Goal: Information Seeking & Learning: Learn about a topic

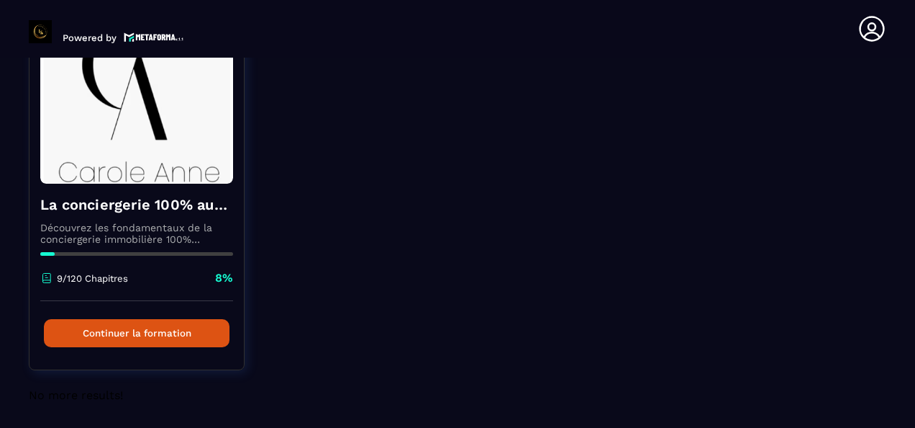
scroll to position [150, 0]
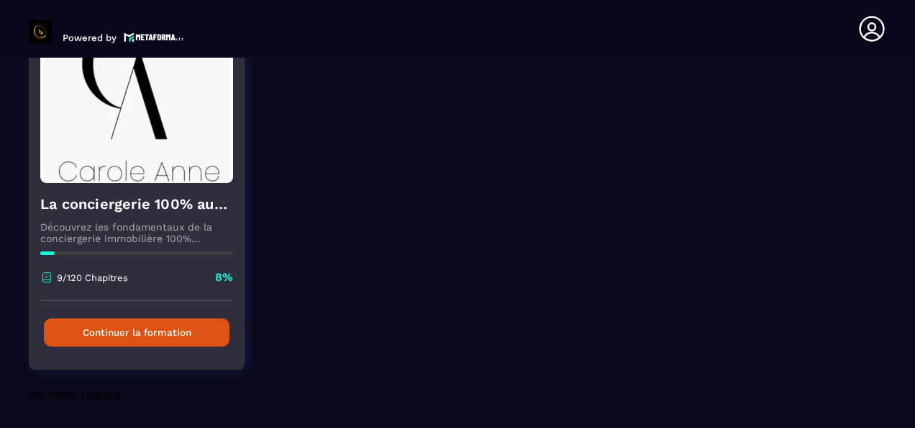
click at [181, 333] on button "Continuer la formation" at bounding box center [137, 332] width 186 height 28
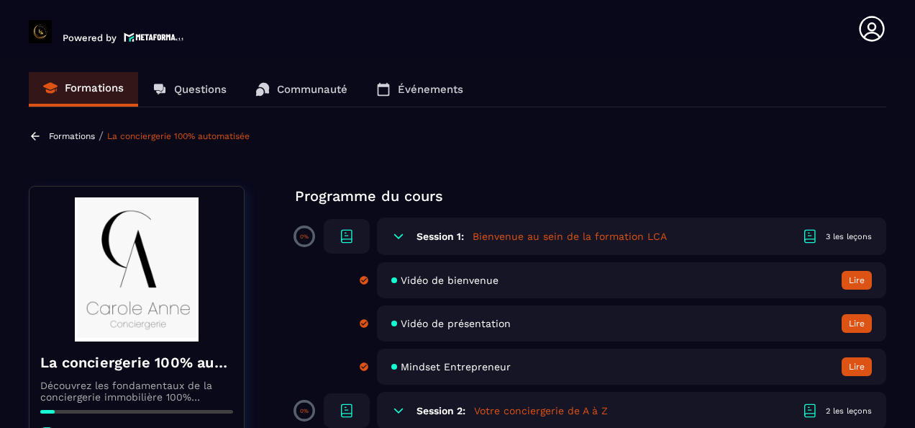
scroll to position [72, 0]
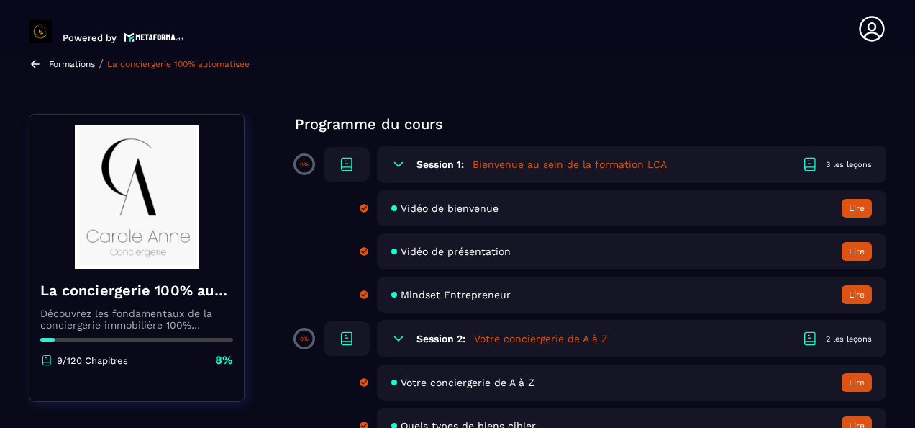
click at [851, 253] on button "Lire" at bounding box center [857, 251] width 30 height 19
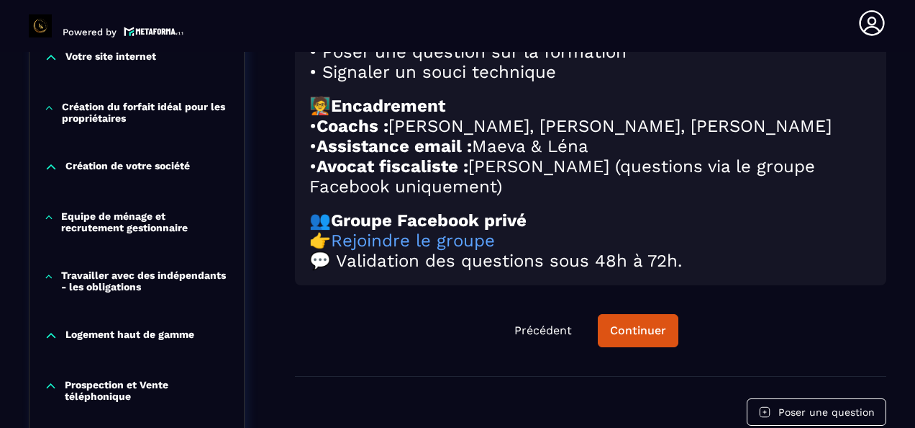
scroll to position [437, 0]
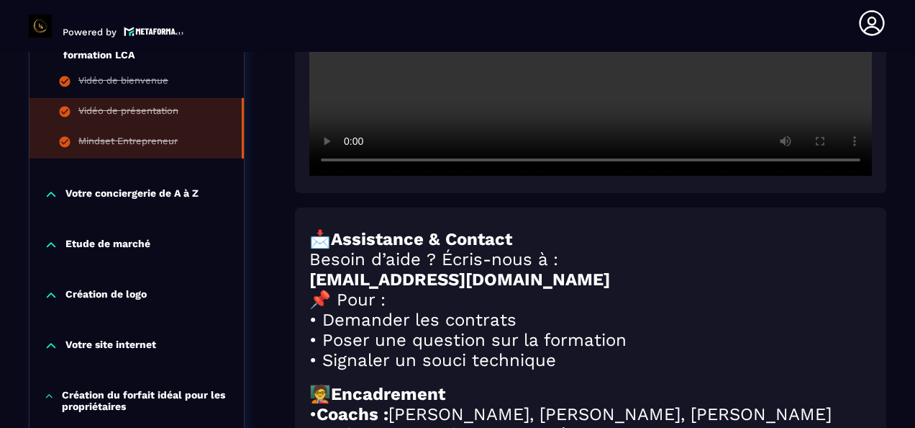
click at [184, 144] on li "Mindset Entrepreneur" at bounding box center [137, 143] width 214 height 30
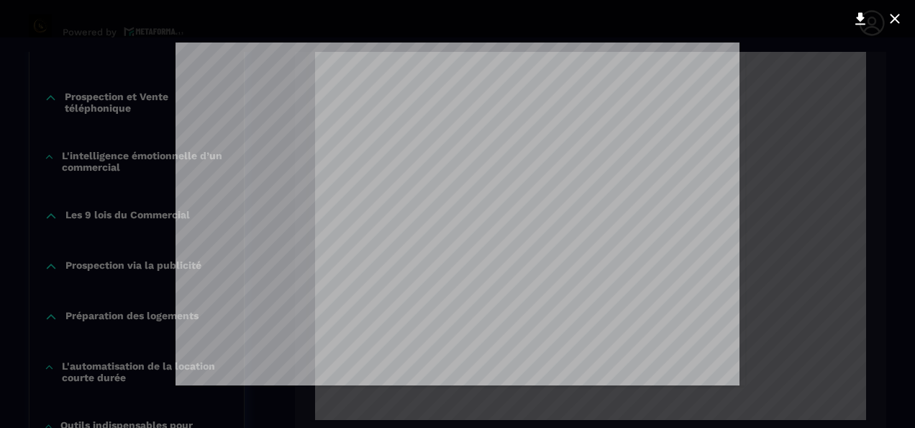
scroll to position [216, 0]
click at [867, 13] on icon at bounding box center [860, 18] width 17 height 17
click at [890, 15] on icon at bounding box center [895, 18] width 17 height 17
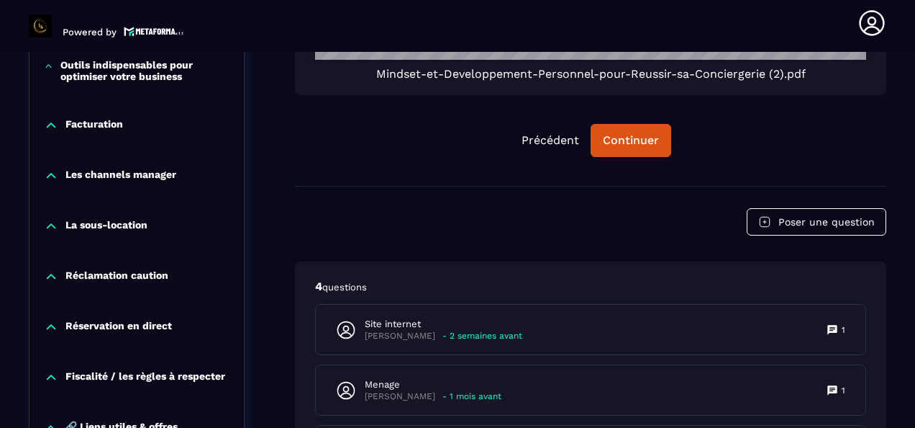
scroll to position [1444, 0]
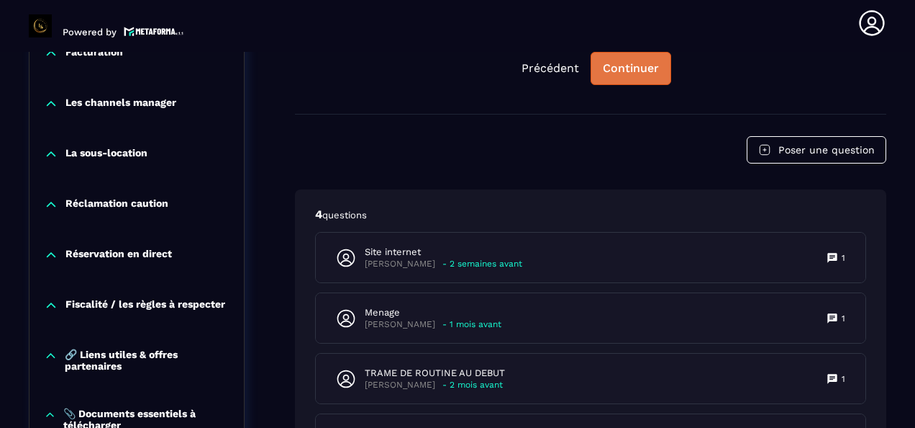
click at [648, 61] on div "Continuer" at bounding box center [631, 68] width 56 height 14
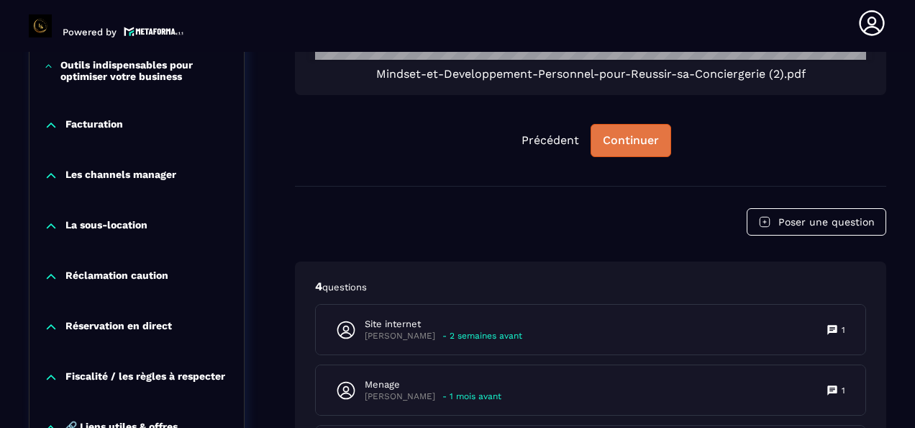
click at [639, 133] on div "Continuer" at bounding box center [631, 140] width 56 height 14
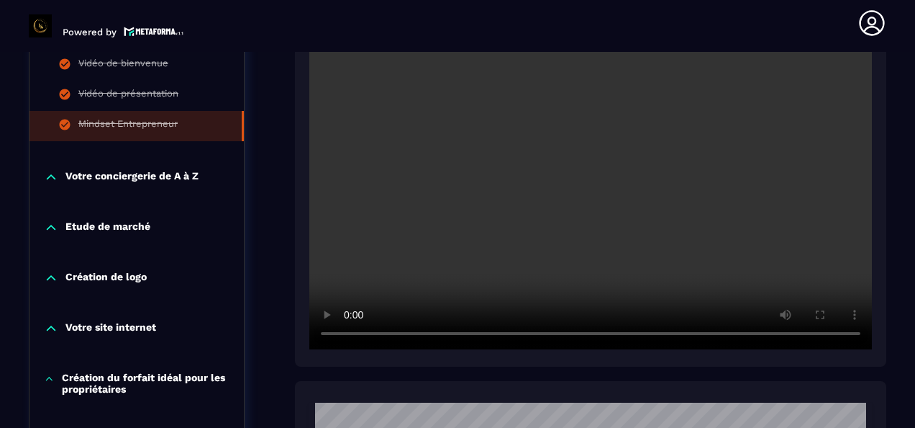
scroll to position [365, 0]
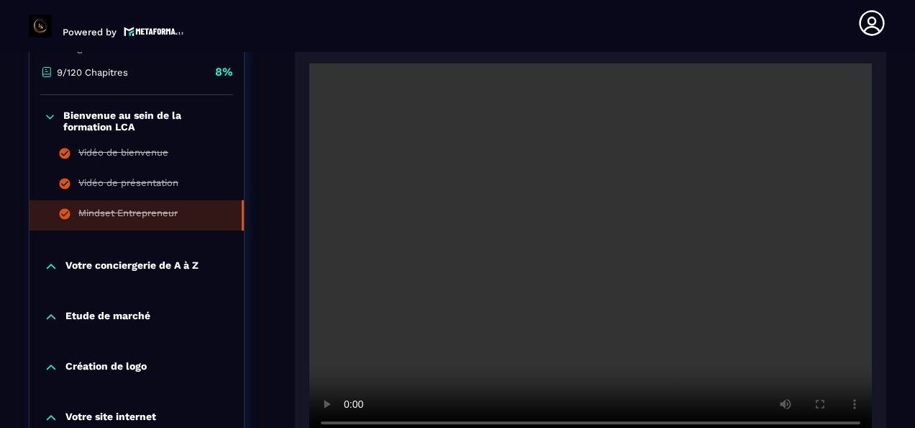
click at [125, 317] on p "Etude de marché" at bounding box center [107, 316] width 85 height 14
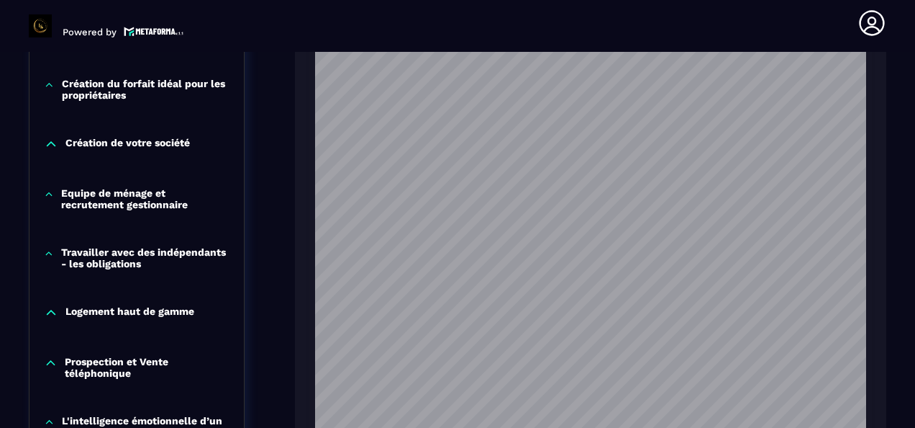
scroll to position [0, 0]
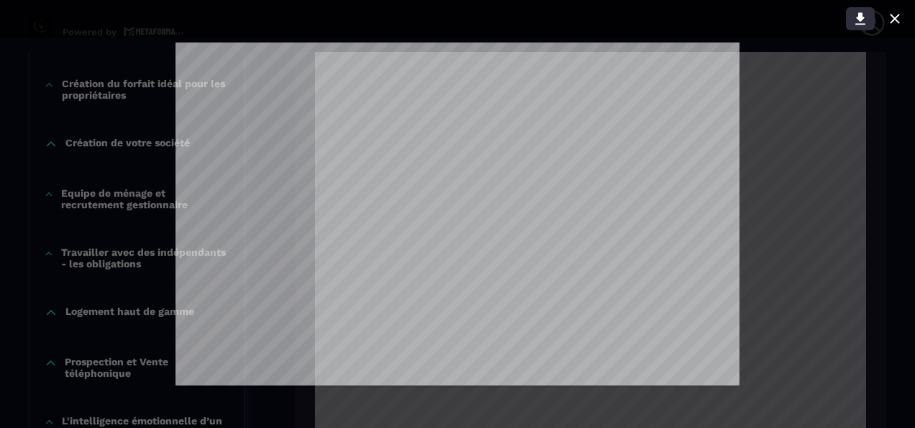
click at [865, 29] on button at bounding box center [860, 18] width 29 height 23
click at [838, 222] on div at bounding box center [457, 214] width 915 height 428
click at [783, 30] on div at bounding box center [458, 18] width 930 height 37
click at [894, 14] on icon at bounding box center [895, 18] width 17 height 17
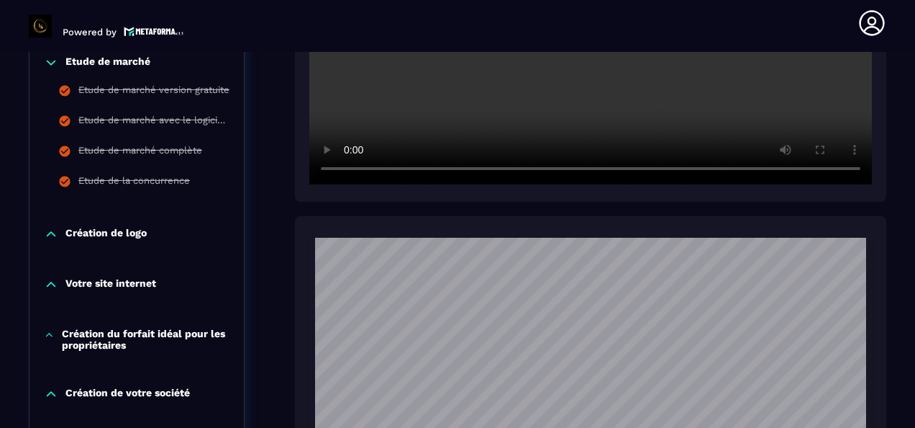
scroll to position [581, 0]
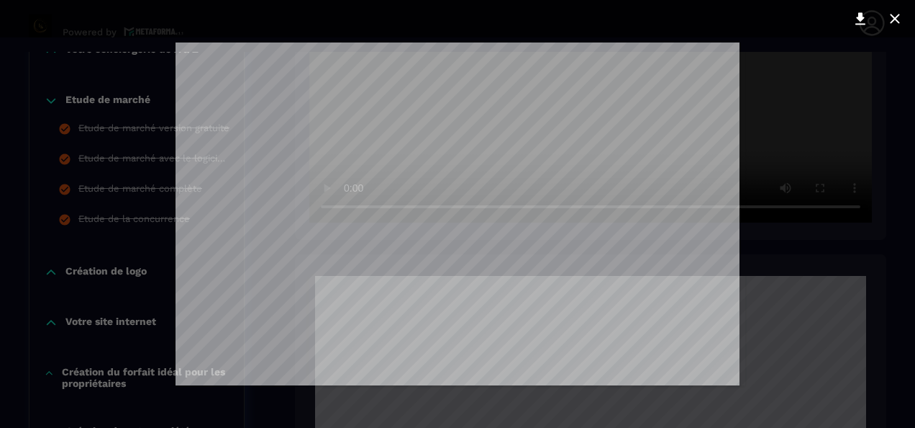
click at [806, 221] on div at bounding box center [457, 214] width 915 height 428
drag, startPoint x: 904, startPoint y: 17, endPoint x: 896, endPoint y: 32, distance: 16.4
click at [900, 23] on button at bounding box center [895, 18] width 29 height 23
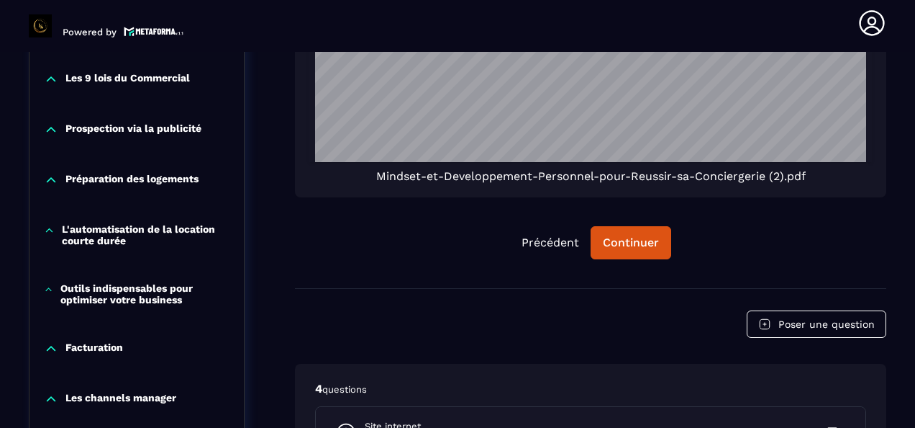
scroll to position [1301, 0]
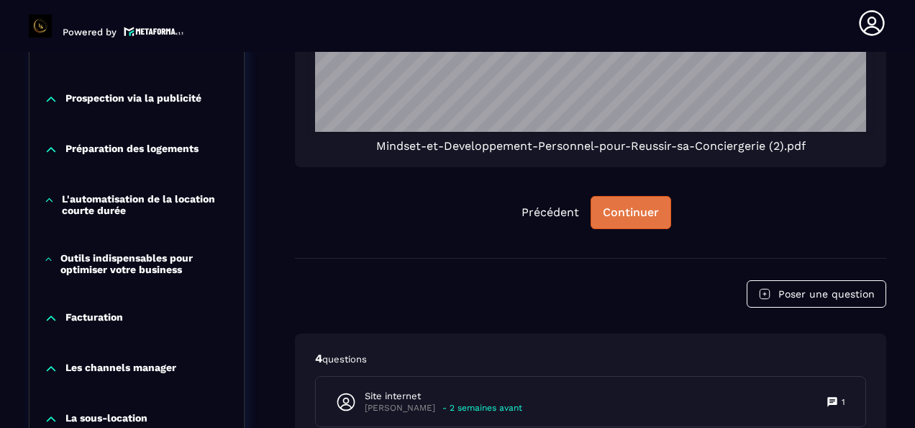
click at [663, 204] on button "Continuer" at bounding box center [631, 212] width 81 height 33
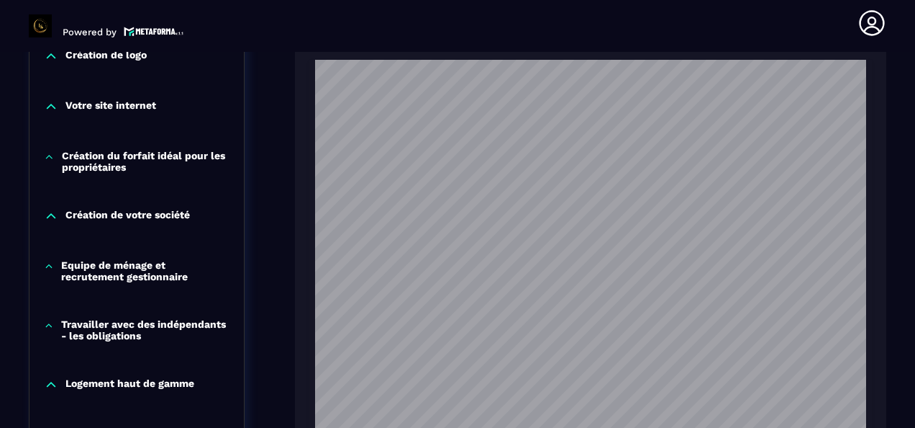
scroll to position [581, 0]
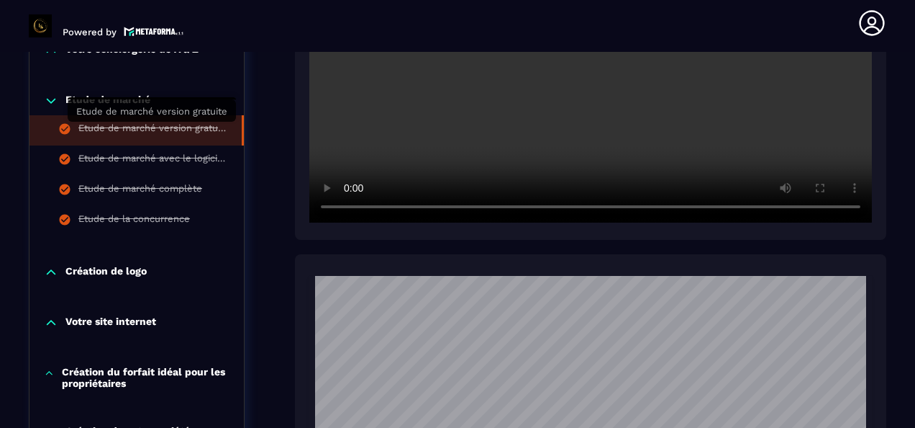
click at [155, 127] on div "Etude de marché version gratuite" at bounding box center [152, 130] width 149 height 16
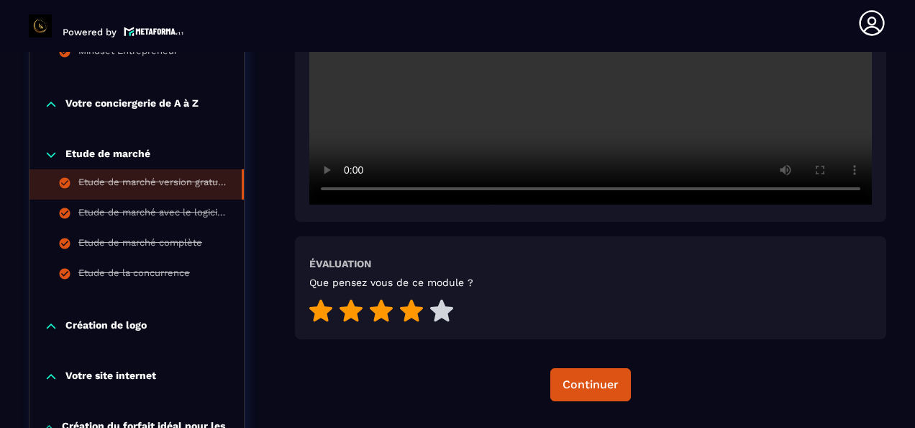
scroll to position [509, 0]
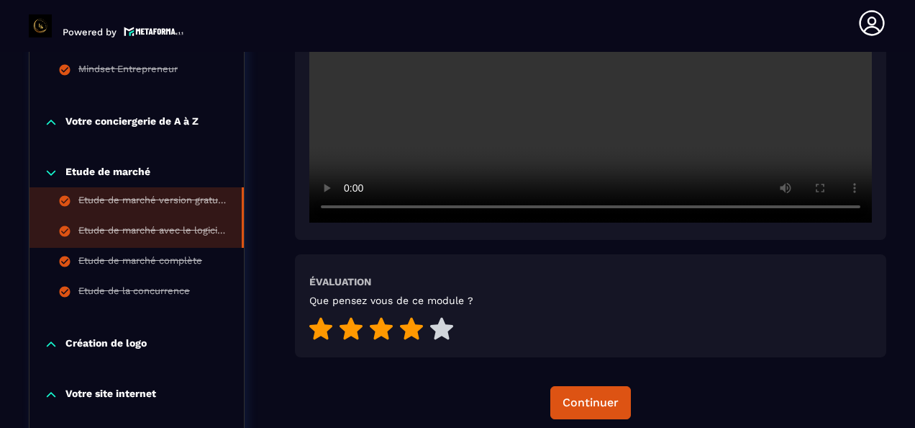
click at [184, 235] on div "Etude de marché avec le logiciel Airdna version payante" at bounding box center [152, 233] width 149 height 16
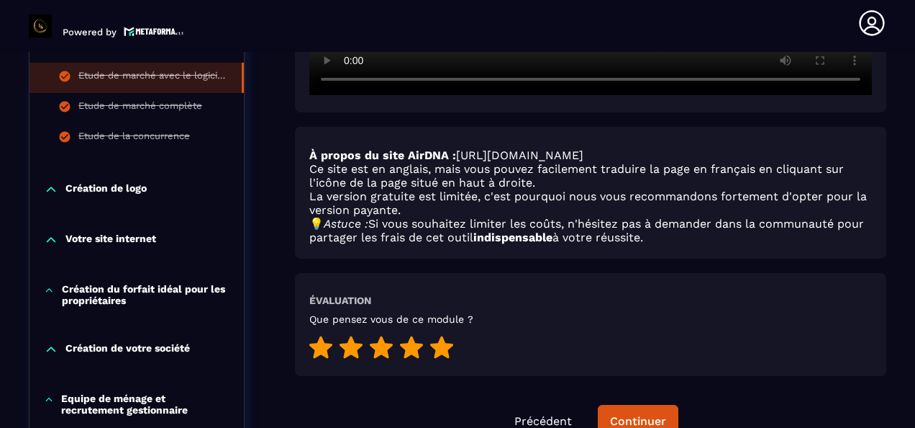
scroll to position [653, 0]
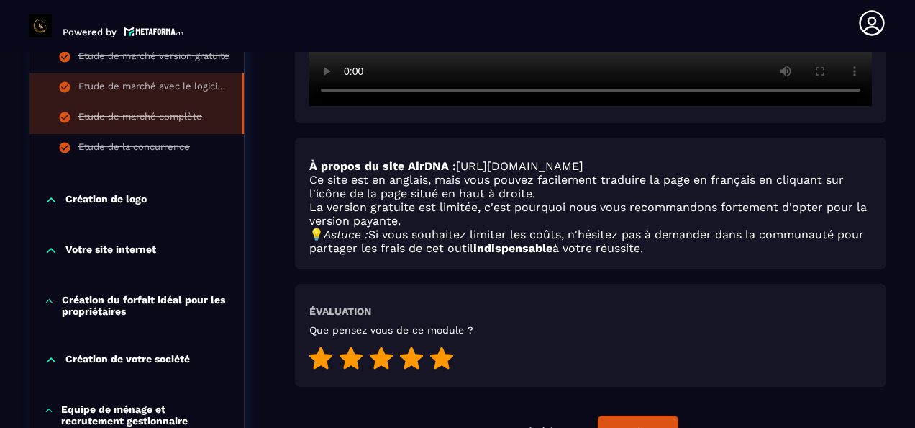
click at [160, 118] on div "Etude de marché complète" at bounding box center [140, 119] width 124 height 16
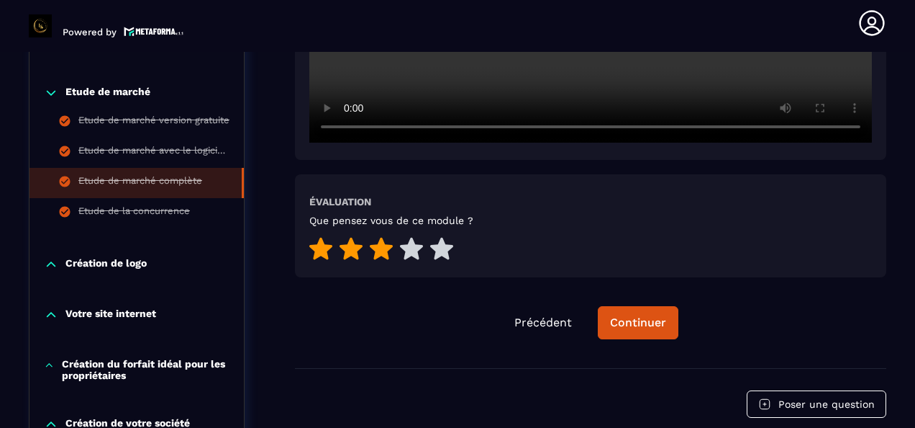
scroll to position [581, 0]
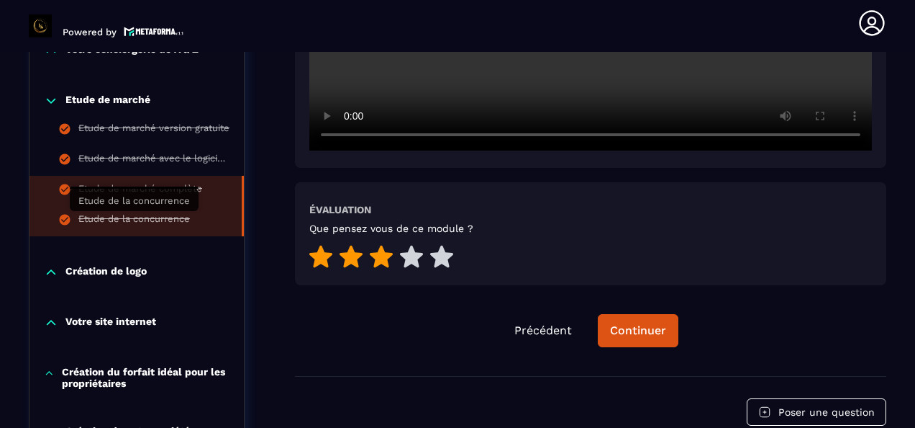
click at [137, 220] on div "Etude de la concurrence" at bounding box center [134, 221] width 112 height 16
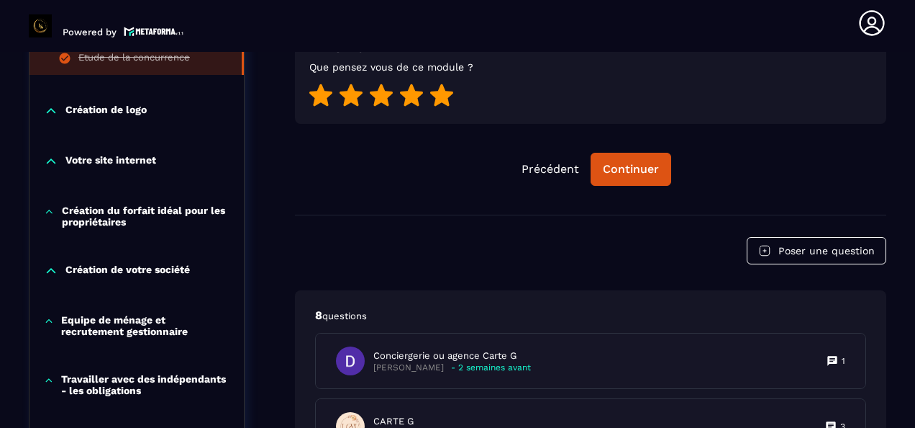
scroll to position [653, 0]
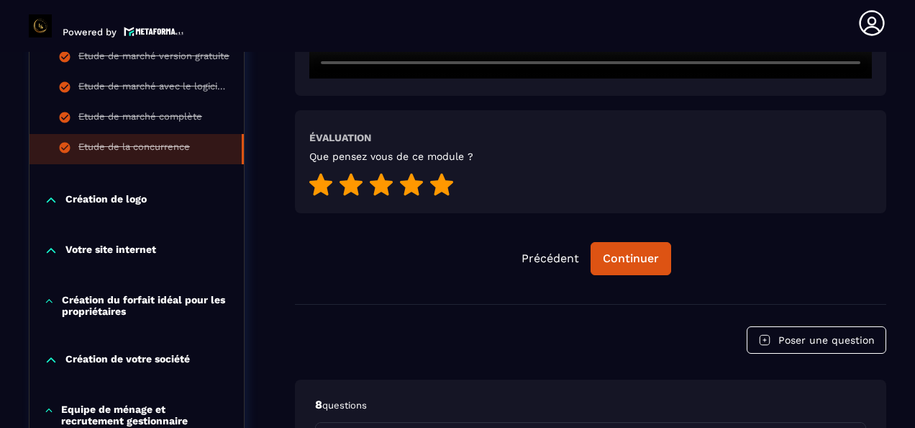
click at [115, 196] on p "Création de logo" at bounding box center [105, 200] width 81 height 14
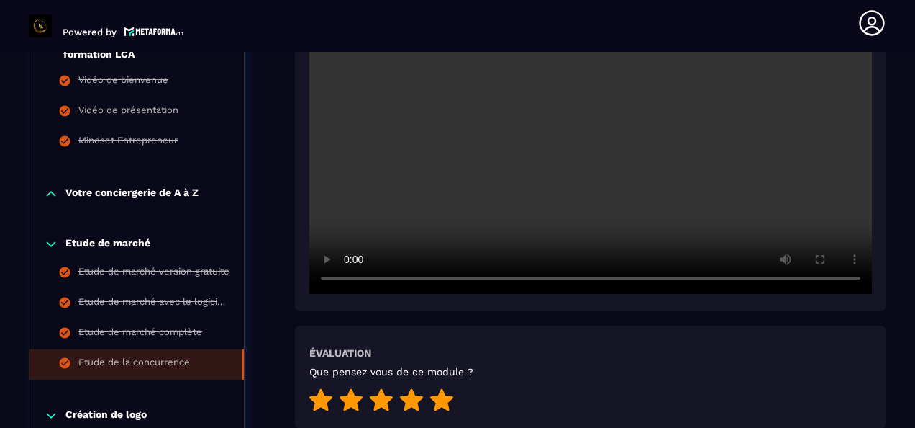
scroll to position [509, 0]
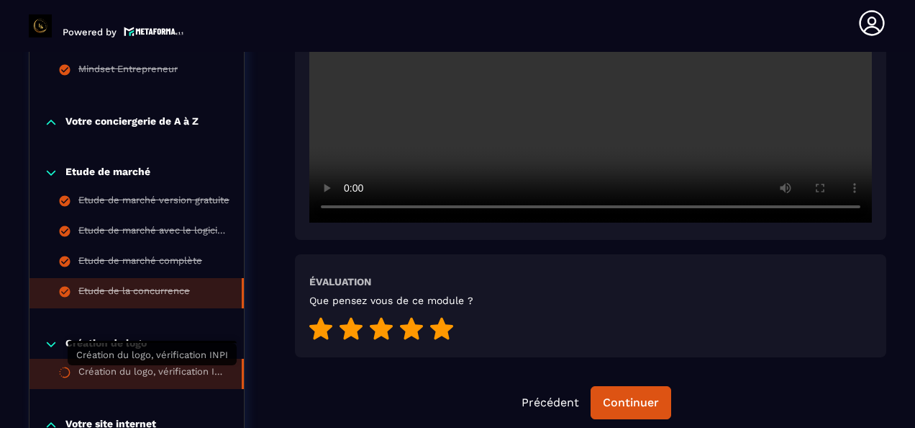
click at [114, 376] on div "Création du logo, vérification INPI" at bounding box center [152, 374] width 149 height 16
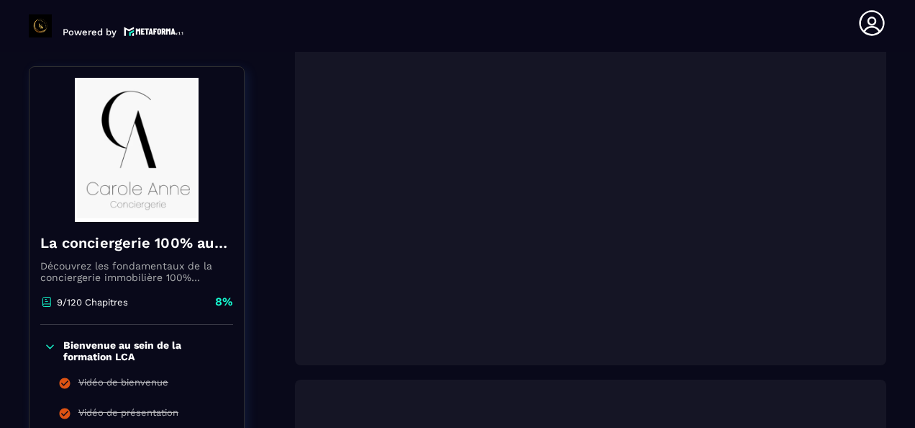
scroll to position [276, 0]
